Goal: Task Accomplishment & Management: Manage account settings

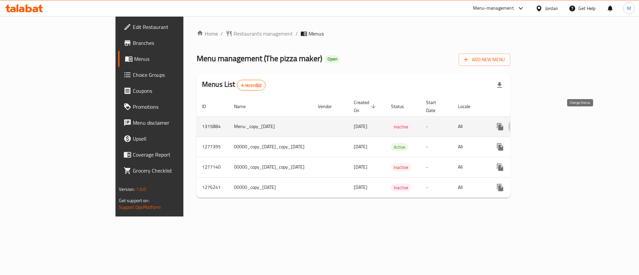
click at [520, 123] on icon "enhanced table" at bounding box center [516, 127] width 8 height 8
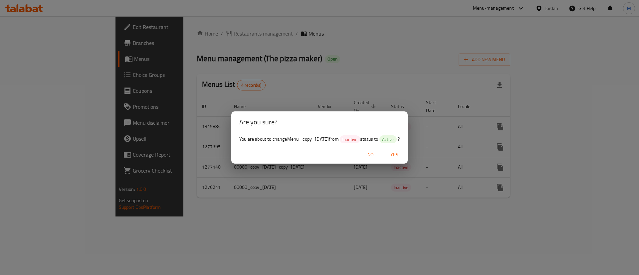
click at [402, 151] on span "Yes" at bounding box center [394, 155] width 16 height 8
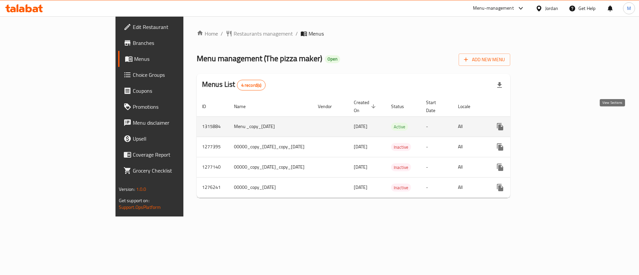
click at [556, 119] on link "enhanced table" at bounding box center [548, 127] width 16 height 16
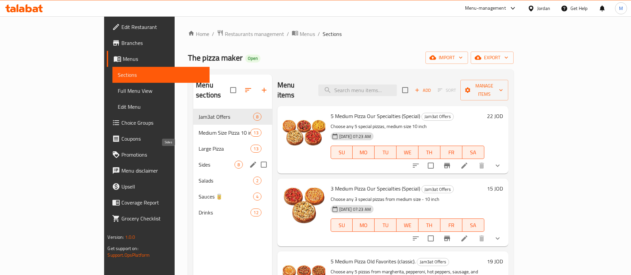
click at [199, 161] on span "Sides" at bounding box center [217, 165] width 36 height 8
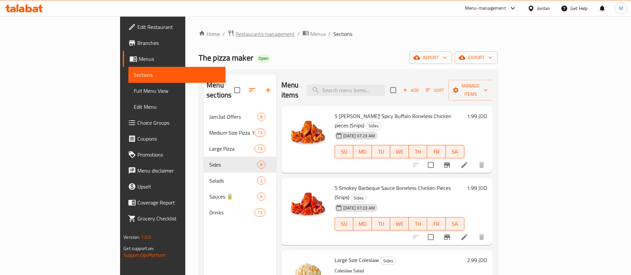
click at [235, 35] on span "Restaurants management" at bounding box center [264, 34] width 59 height 8
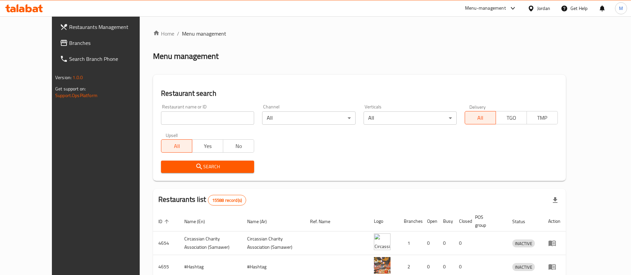
click at [207, 114] on input "search" at bounding box center [207, 117] width 93 height 13
type input "The Pizza Maker"
click at [221, 168] on span "Search" at bounding box center [207, 167] width 82 height 8
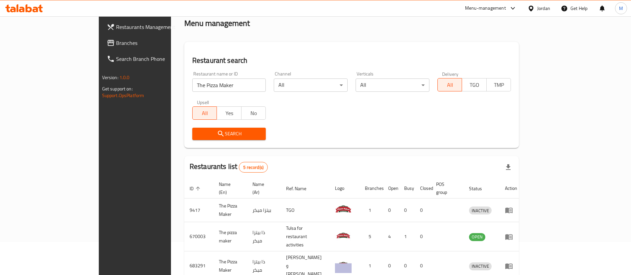
scroll to position [50, 0]
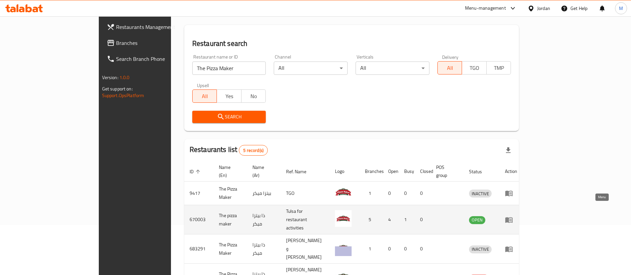
click at [517, 216] on link "enhanced table" at bounding box center [511, 220] width 12 height 8
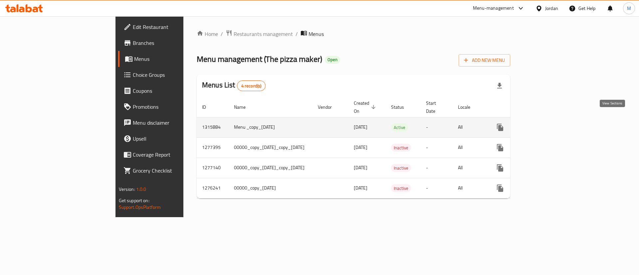
click at [552, 123] on icon "enhanced table" at bounding box center [548, 127] width 8 height 8
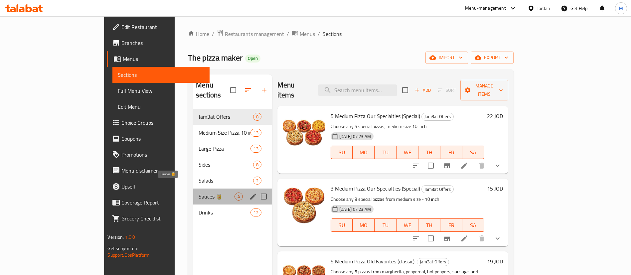
click at [199, 193] on span "Sauces 🥫" at bounding box center [217, 197] width 36 height 8
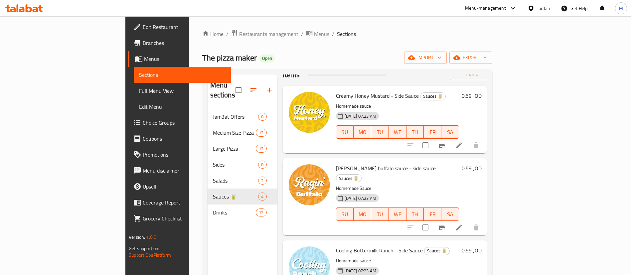
scroll to position [32, 0]
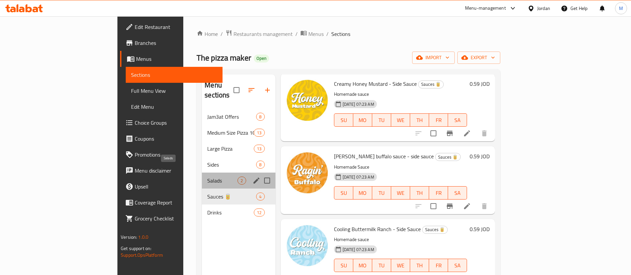
click at [207, 177] on span "Salads" at bounding box center [222, 181] width 30 height 8
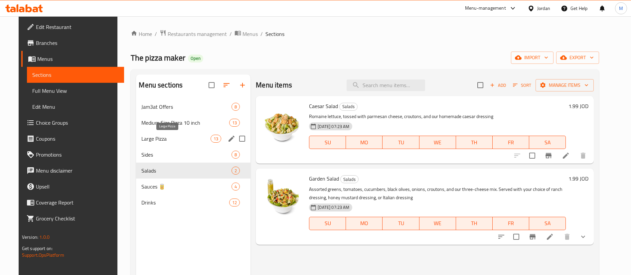
click at [170, 135] on span "Large Pizza" at bounding box center [175, 139] width 69 height 8
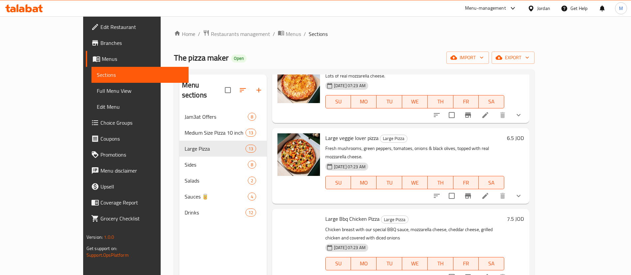
scroll to position [449, 0]
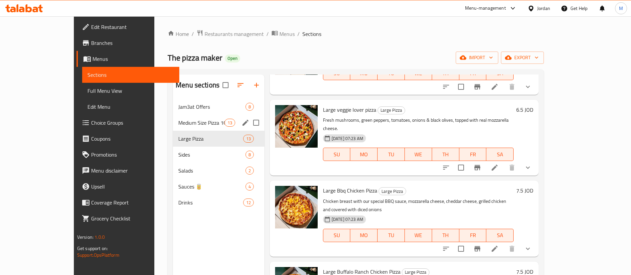
click at [189, 123] on span "Medium Size Pizza 10 inch" at bounding box center [201, 123] width 46 height 8
